Goal: Information Seeking & Learning: Find specific fact

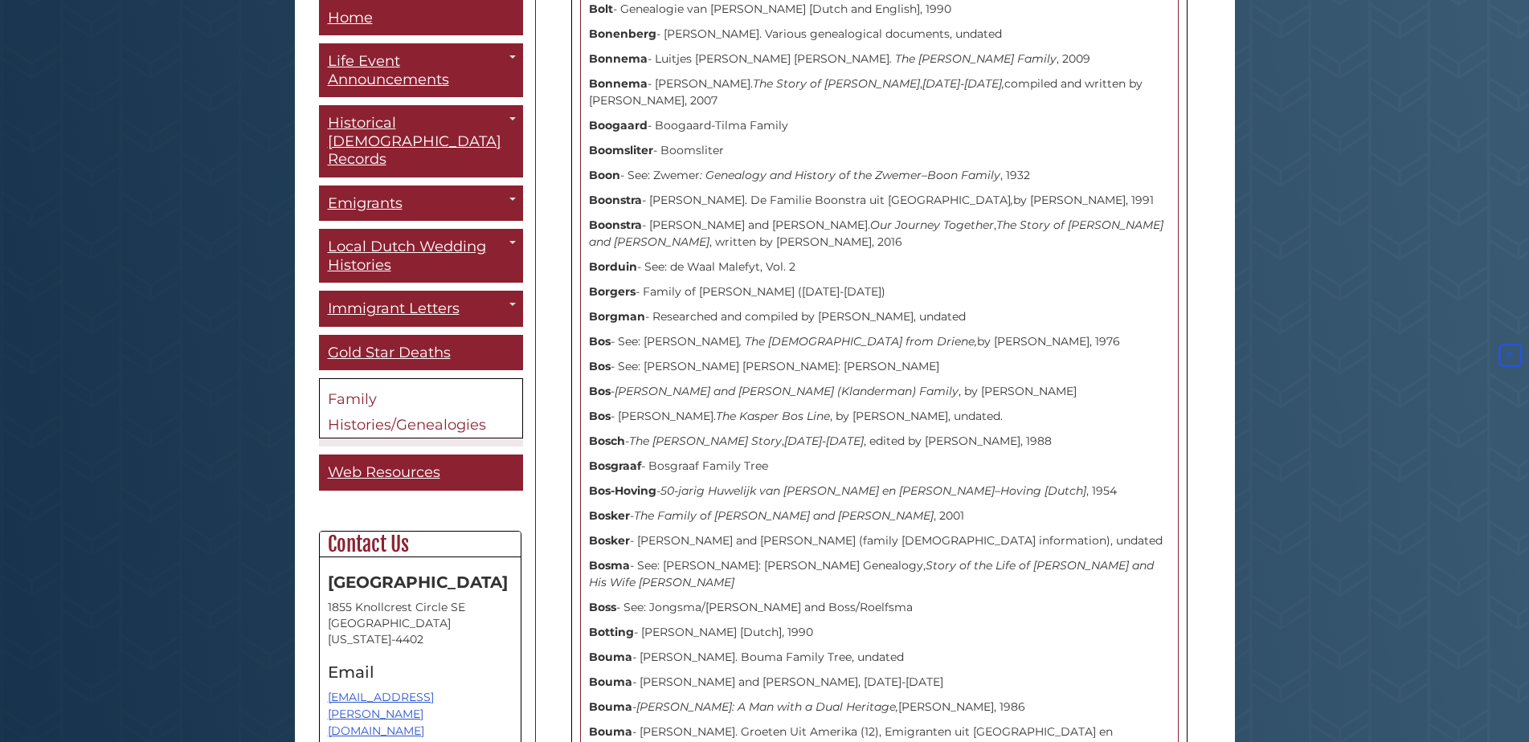
scroll to position [4607, 0]
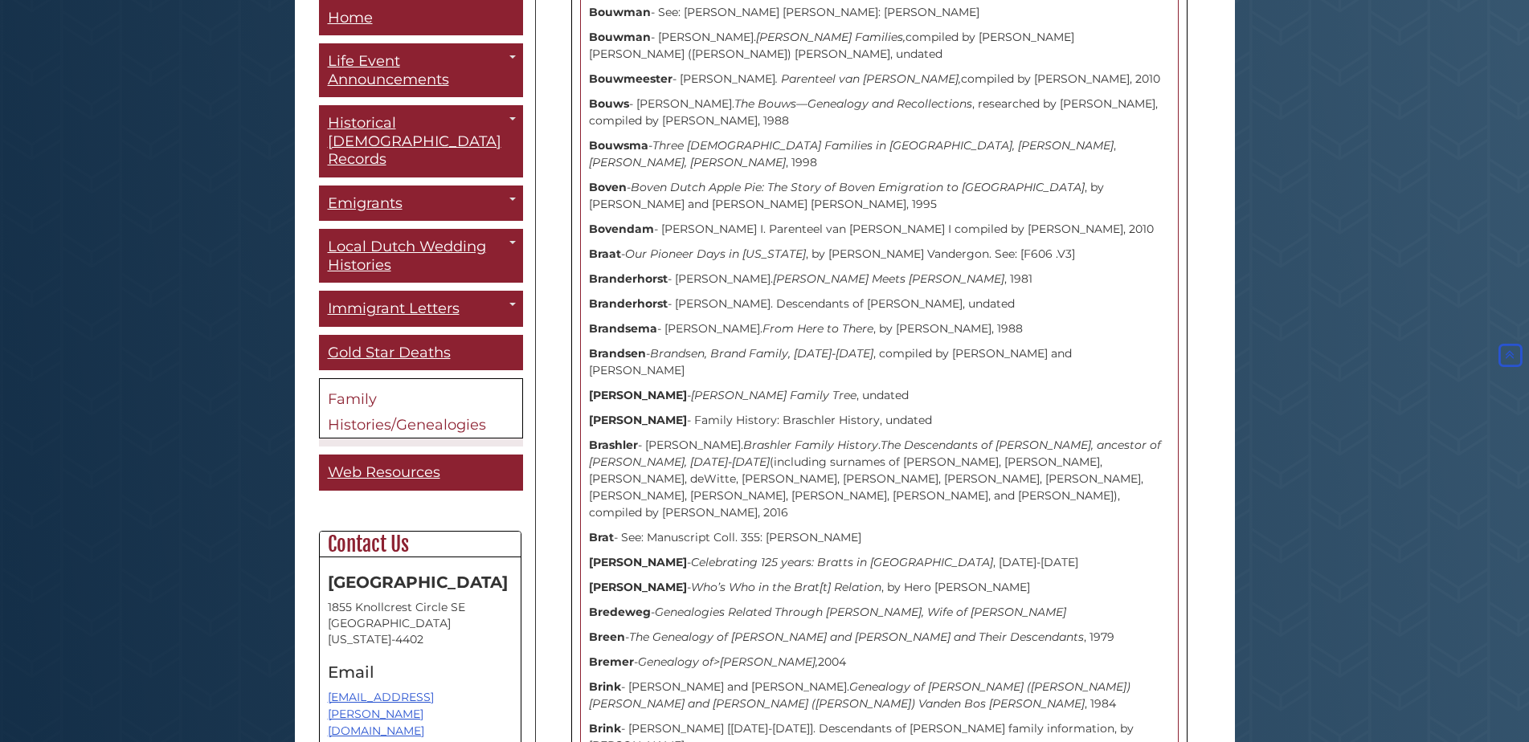
drag, startPoint x: 1516, startPoint y: 520, endPoint x: 1511, endPoint y: 572, distance: 52.5
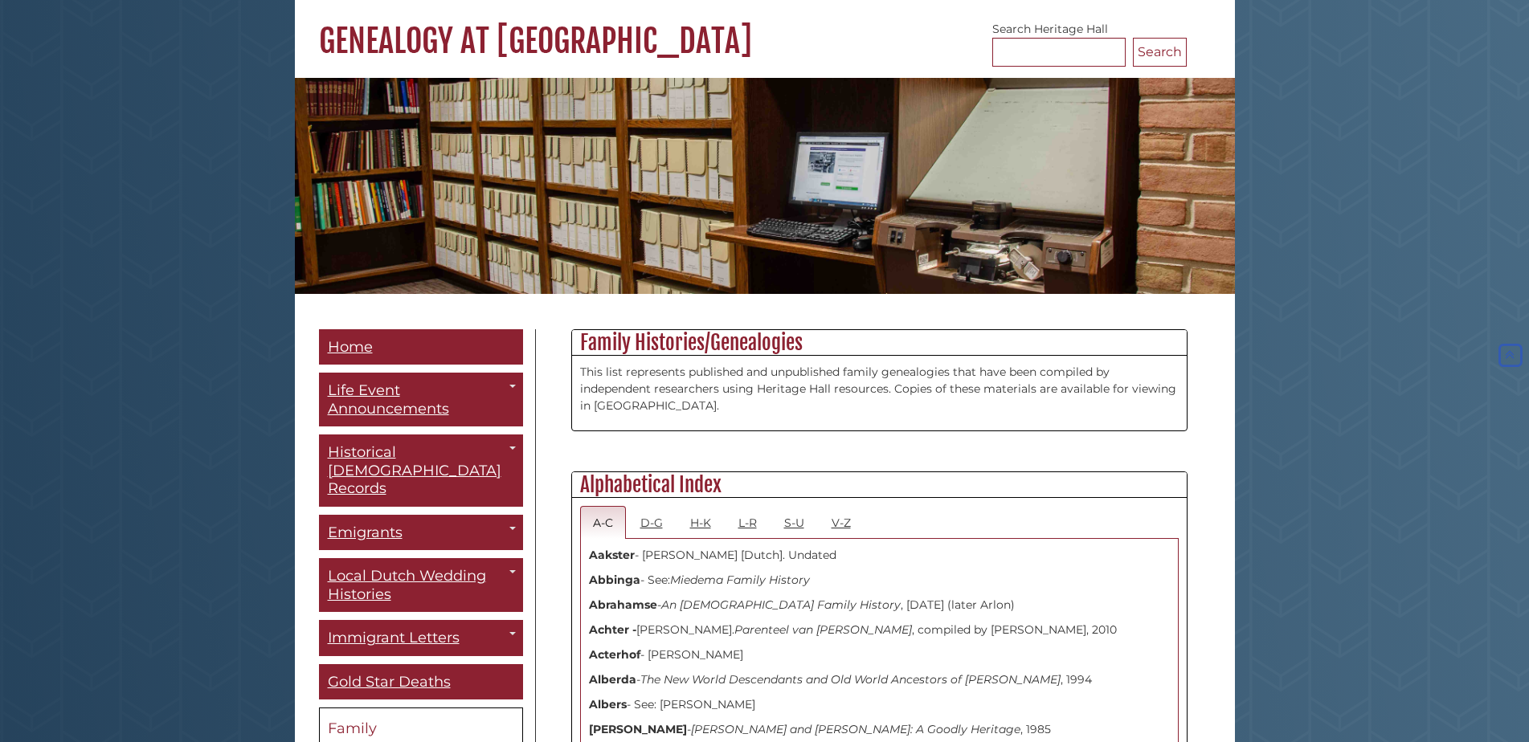
scroll to position [0, 0]
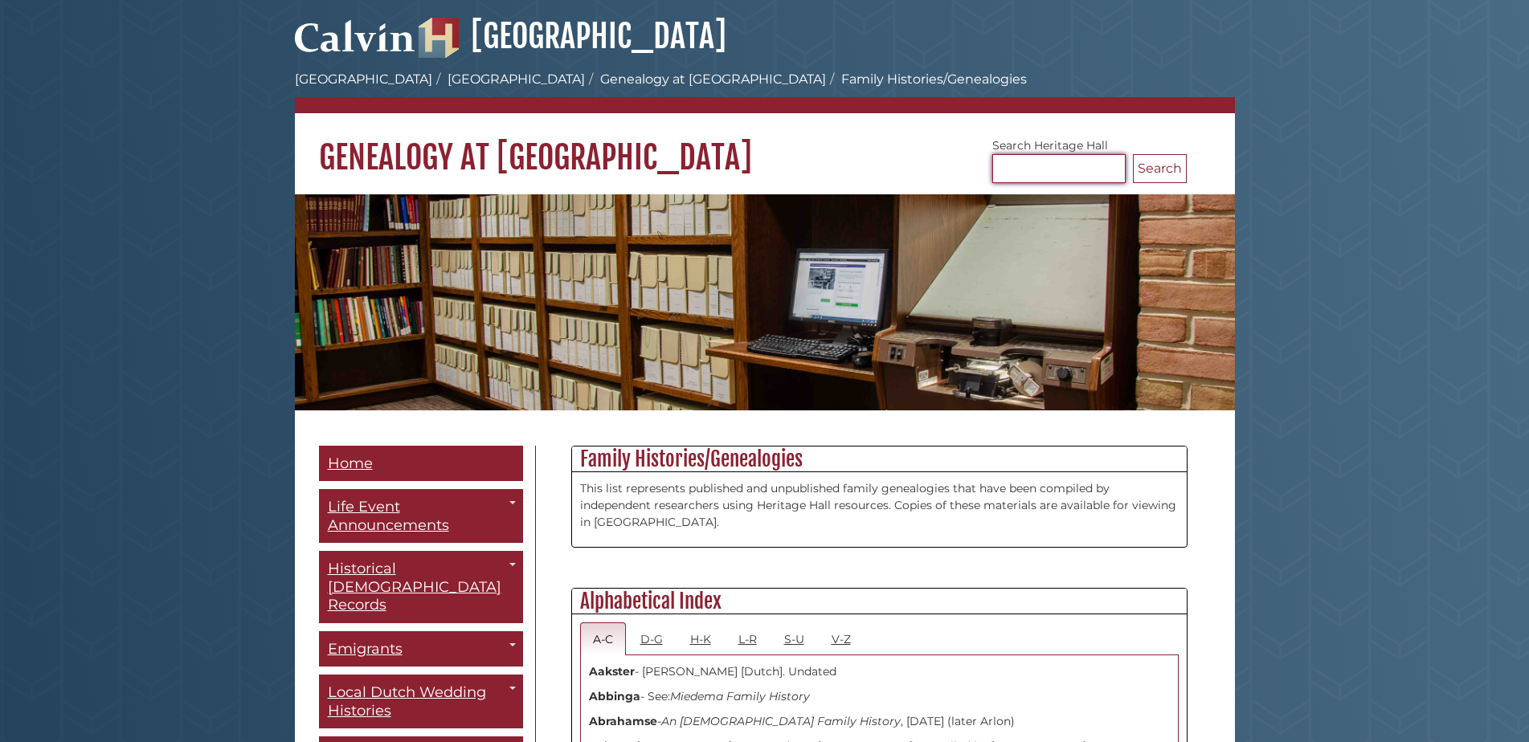
click at [1024, 173] on input "Search [GEOGRAPHIC_DATA]" at bounding box center [1058, 168] width 133 height 29
type input "********"
click at [1133, 154] on button "Search" at bounding box center [1160, 168] width 54 height 29
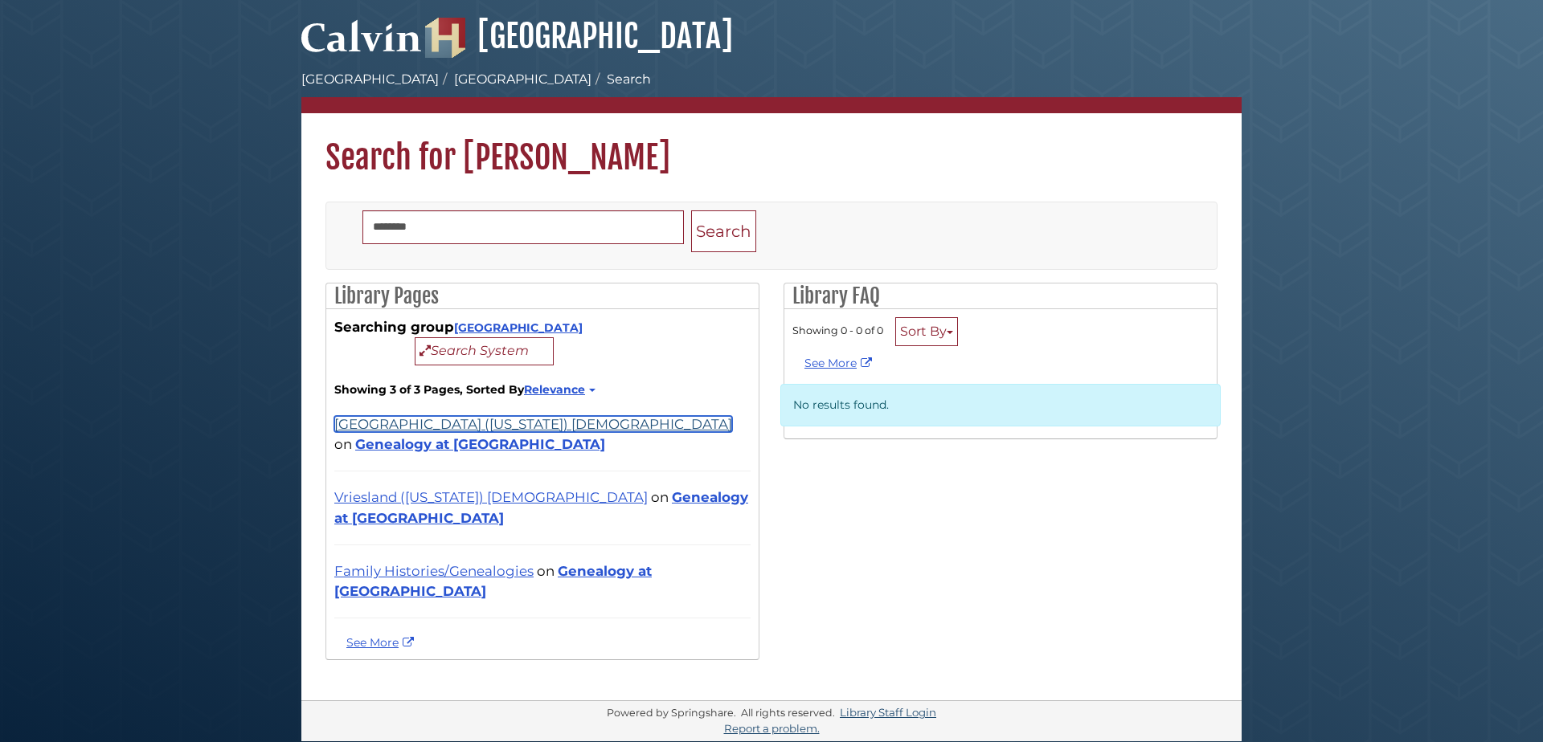
click at [530, 425] on link "[GEOGRAPHIC_DATA] ([US_STATE]) [DEMOGRAPHIC_DATA]" at bounding box center [533, 424] width 398 height 16
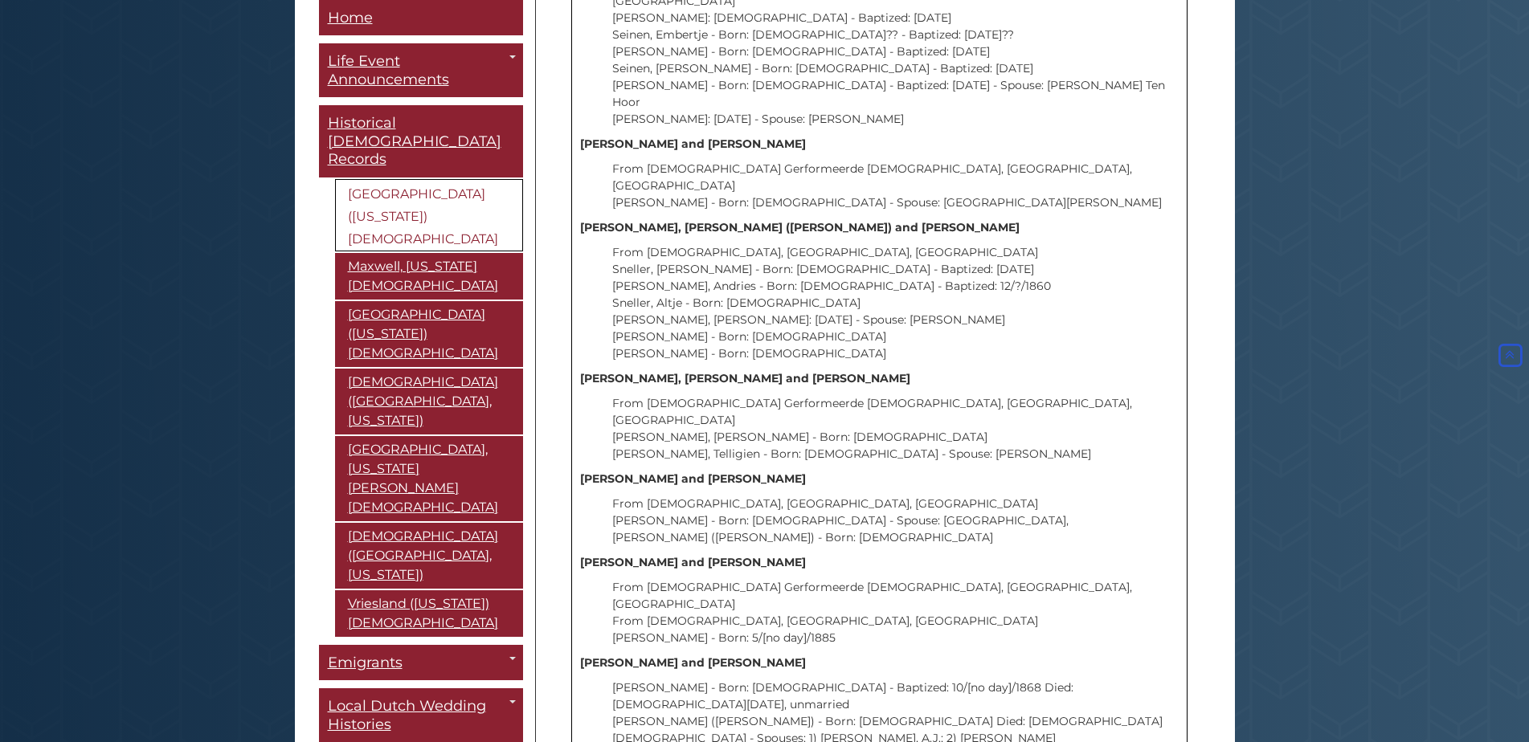
scroll to position [12535, 0]
